Goal: Use online tool/utility: Utilize a website feature to perform a specific function

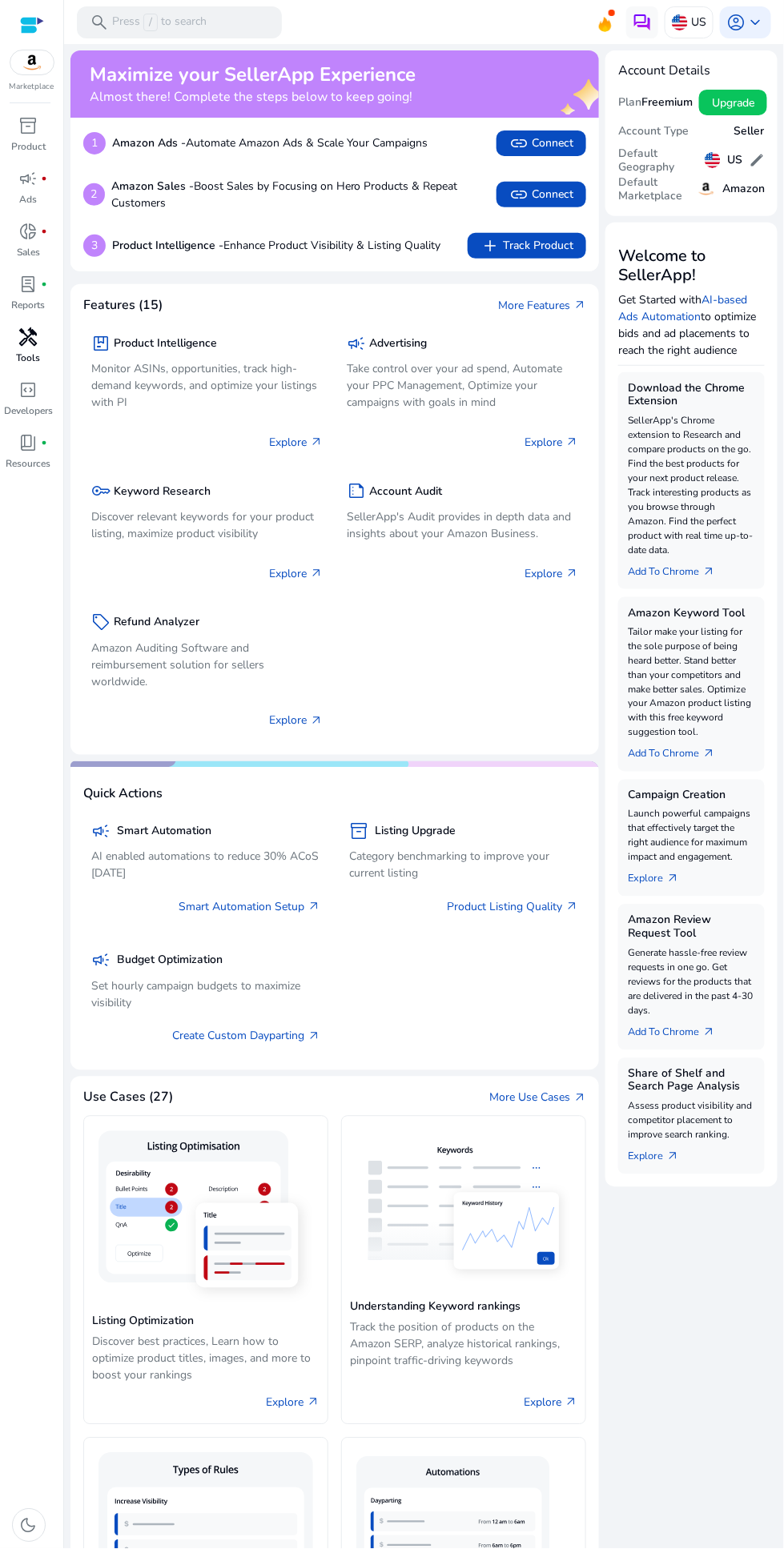
click at [23, 336] on span "handyman" at bounding box center [29, 337] width 19 height 19
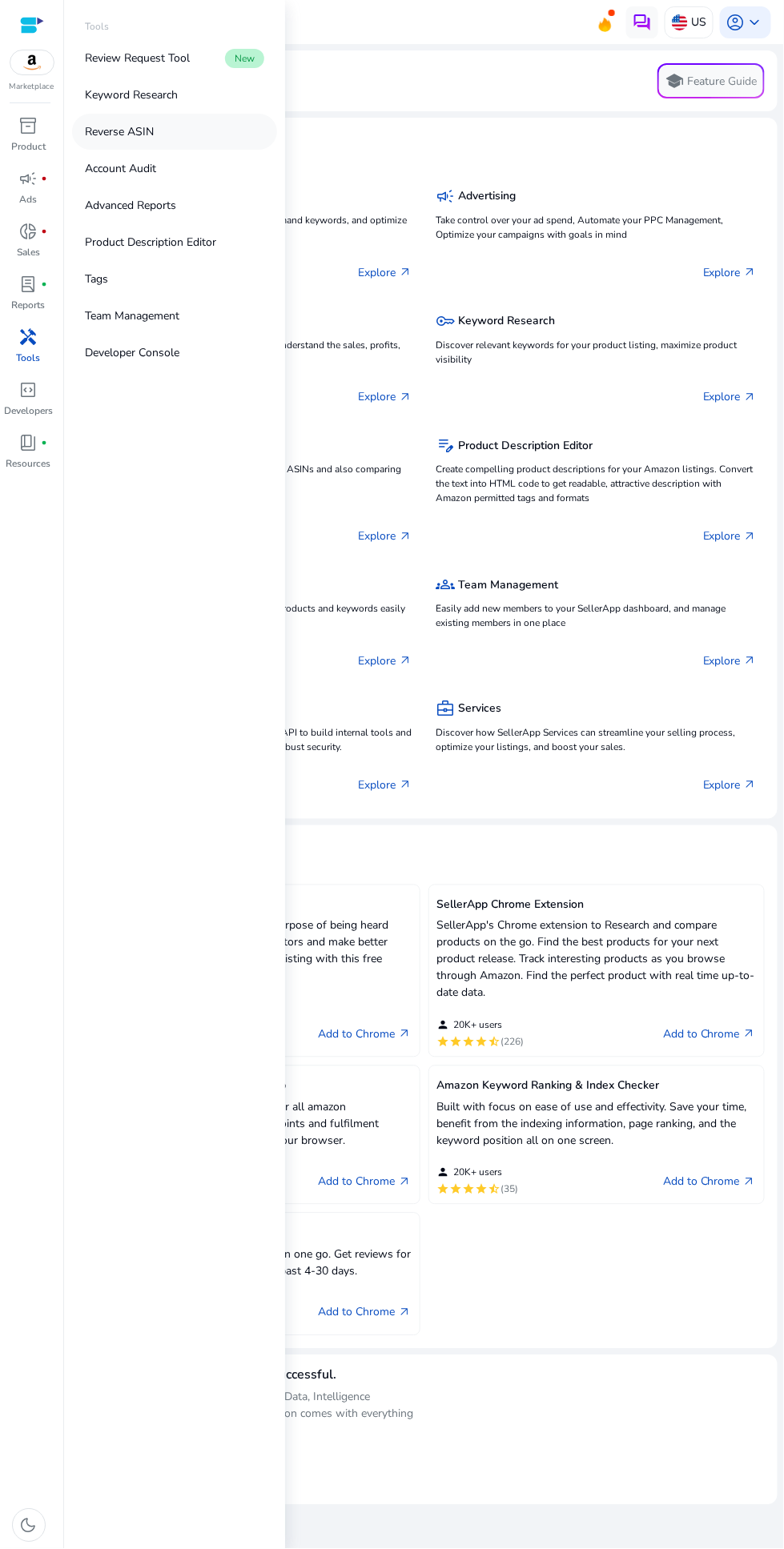
click at [175, 125] on link "Reverse ASIN" at bounding box center [174, 131] width 205 height 36
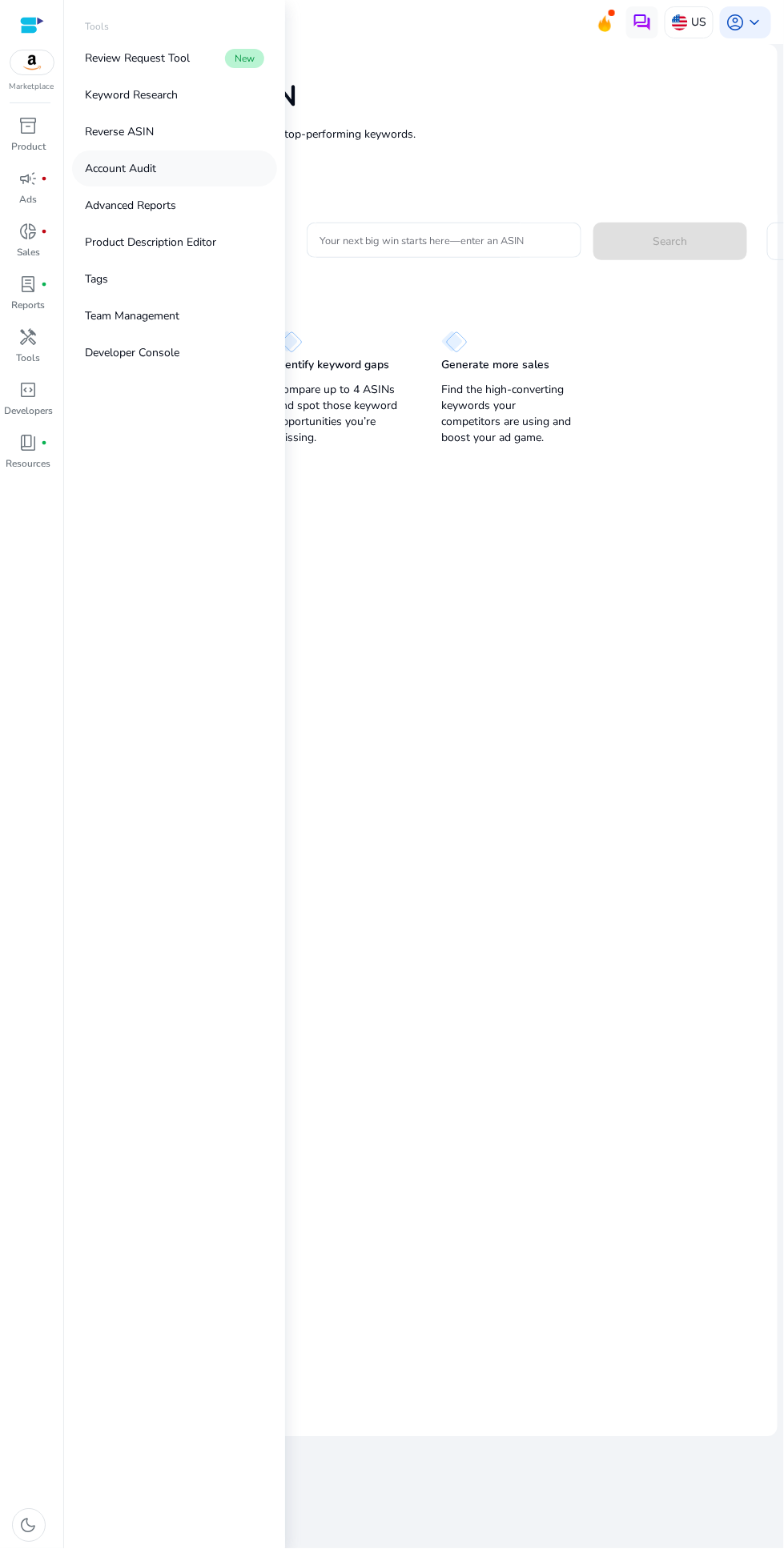
click at [146, 172] on p "Account Audit" at bounding box center [121, 168] width 72 height 17
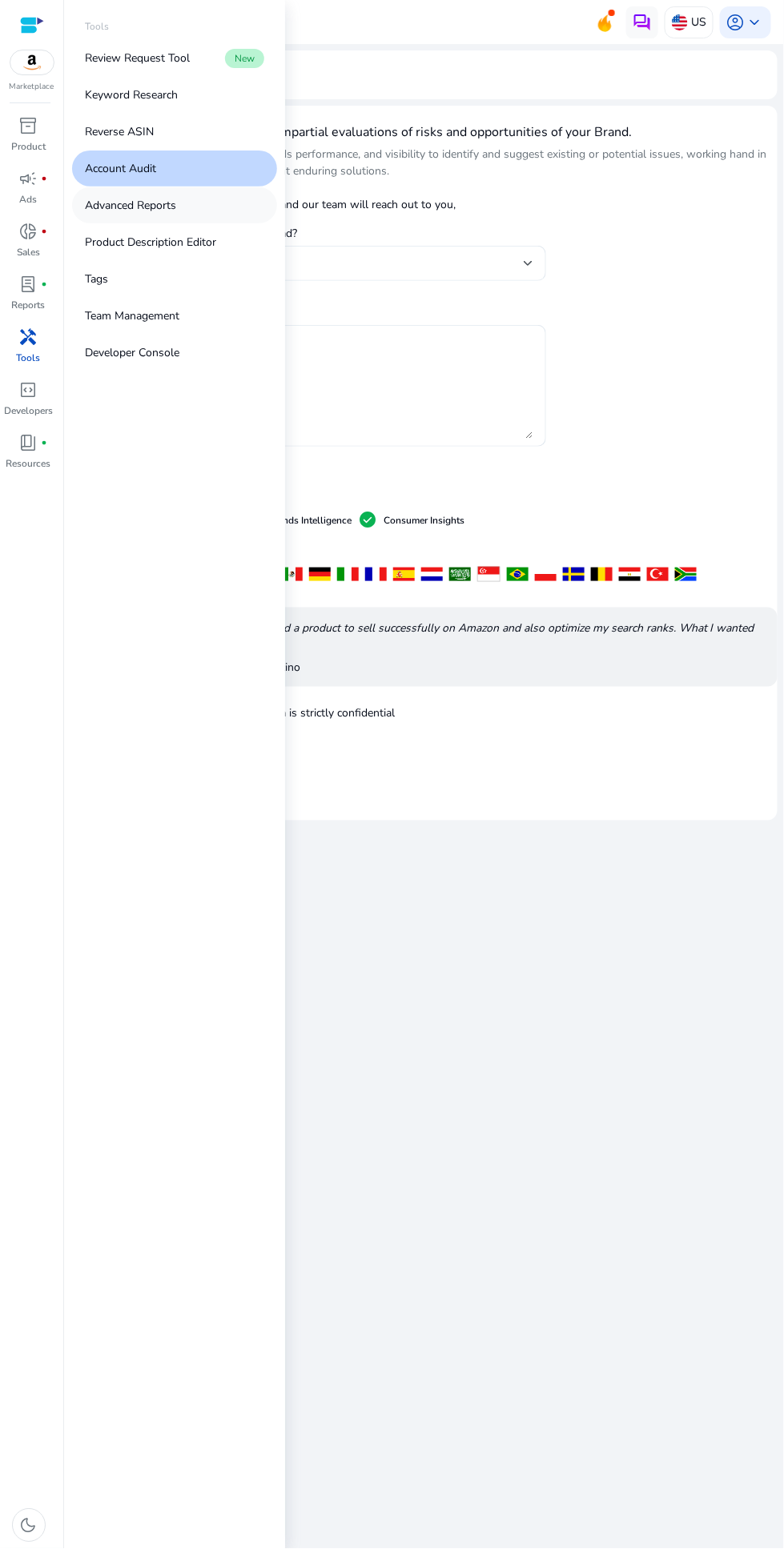
click at [147, 201] on p "Advanced Reports" at bounding box center [130, 205] width 91 height 17
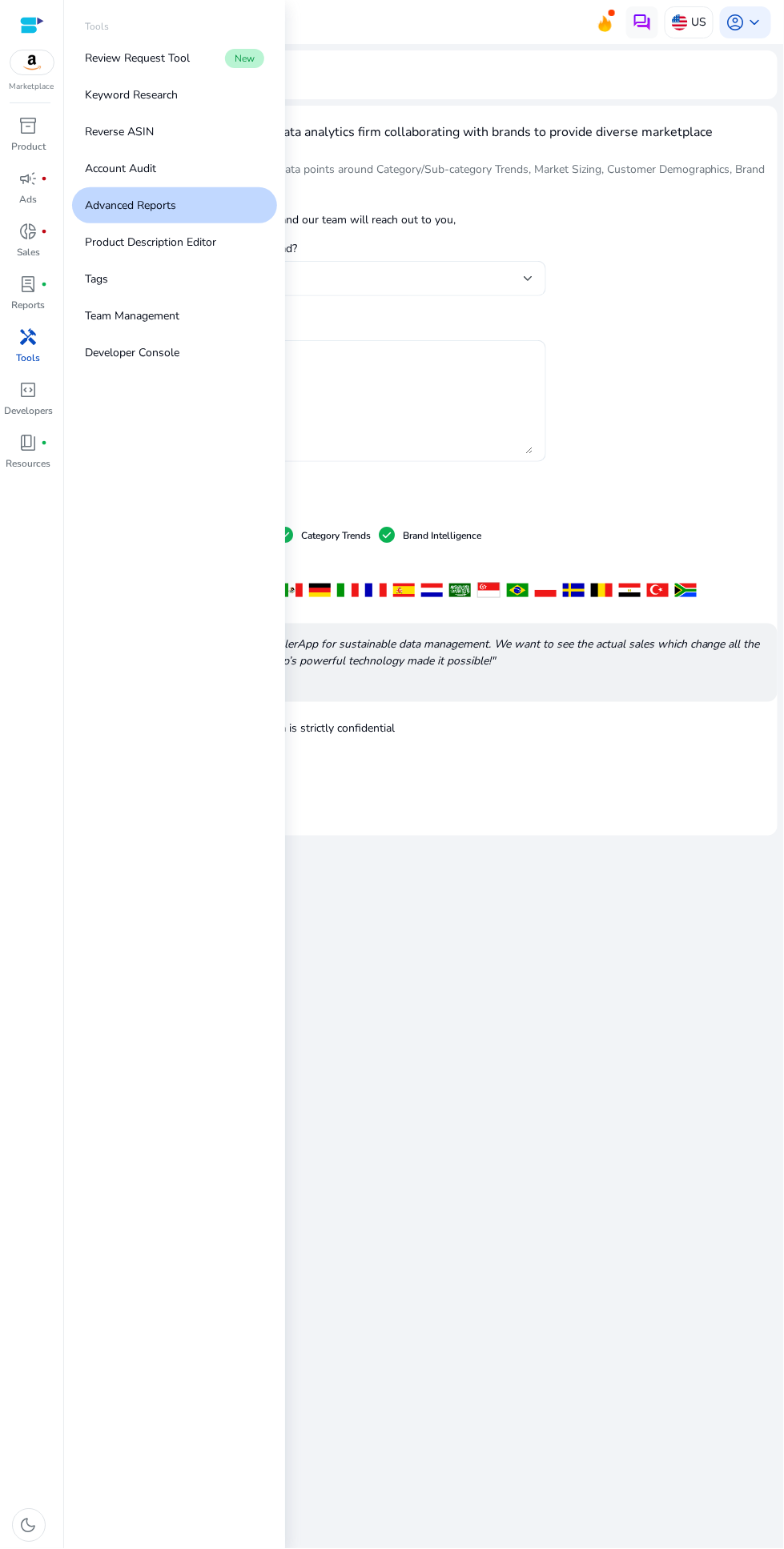
click at [22, 333] on span "handyman" at bounding box center [29, 337] width 19 height 19
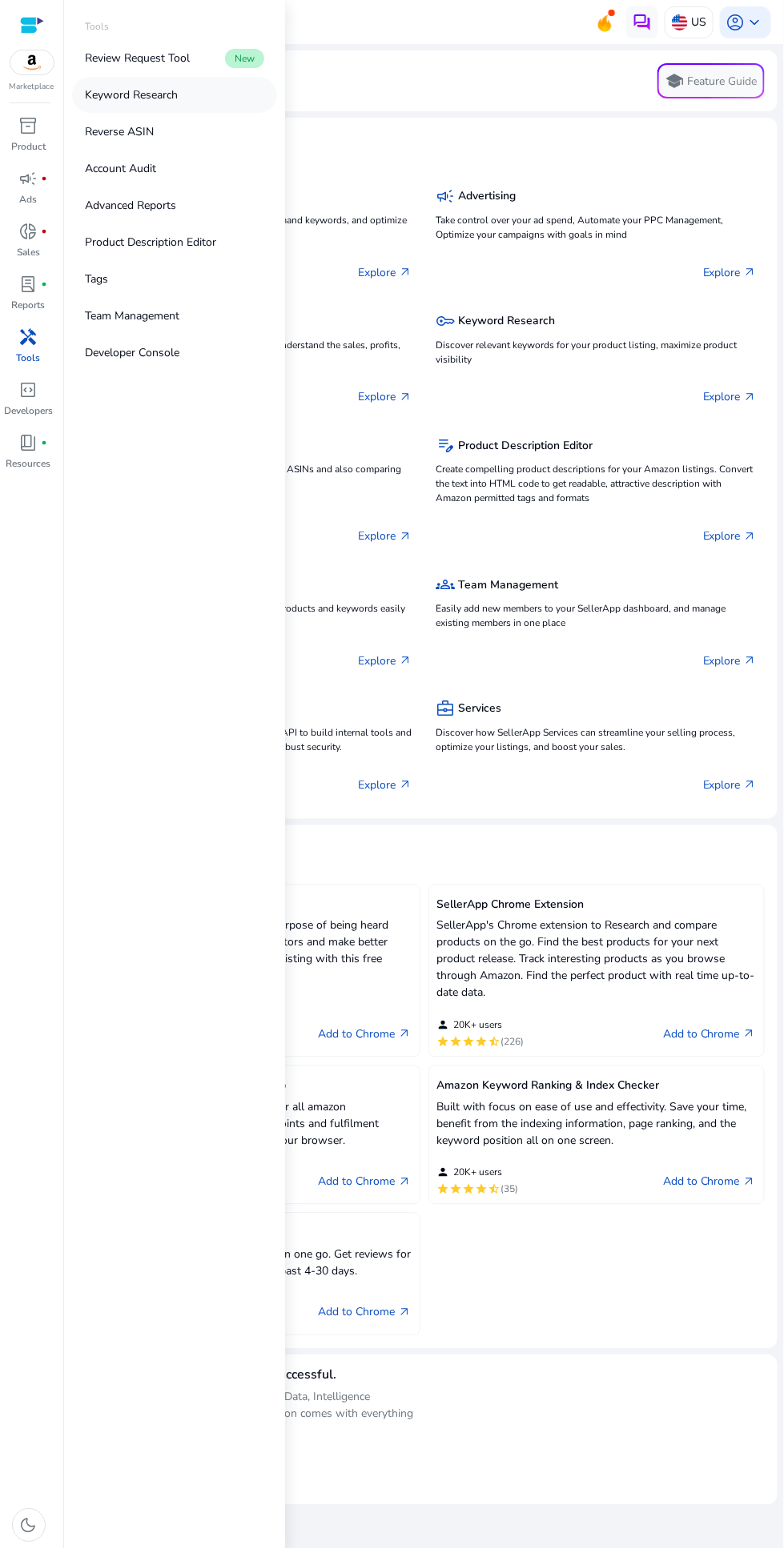
click at [142, 100] on p "Keyword Research" at bounding box center [131, 95] width 92 height 17
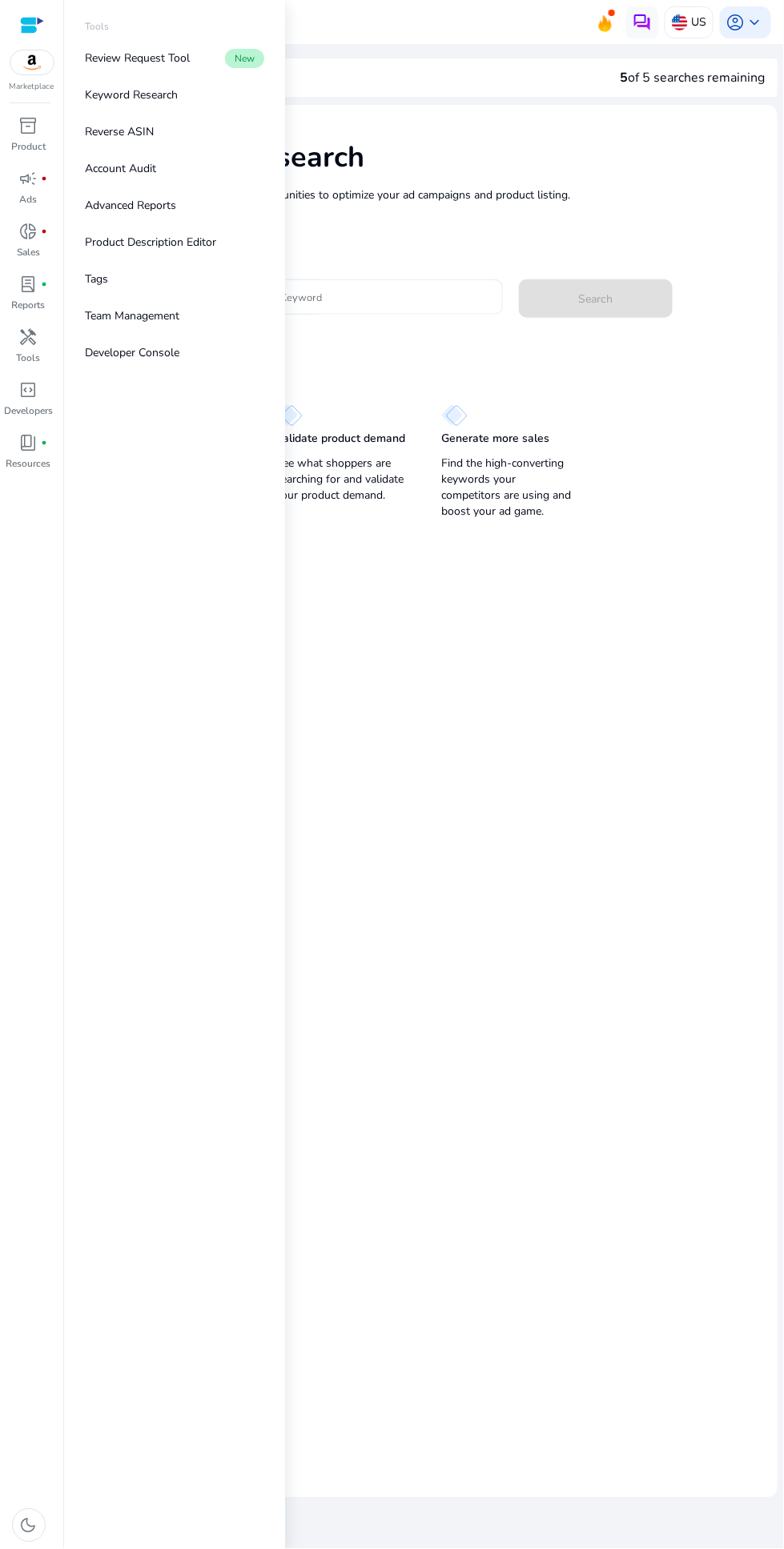
click at [408, 759] on mat-card "Keyword Research Research and find keyword opportunities to optimize your [PERS…" at bounding box center [424, 801] width 707 height 1393
